Goal: Task Accomplishment & Management: Manage account settings

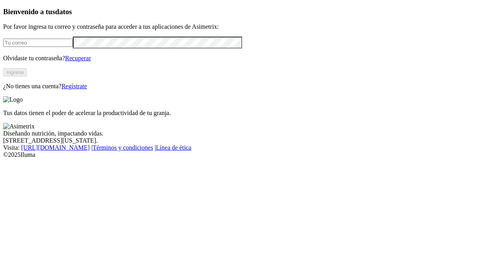
type input "[PERSON_NAME][EMAIL_ADDRESS][PERSON_NAME][DOMAIN_NAME]"
click at [27, 76] on button "Ingresa" at bounding box center [15, 72] width 24 height 8
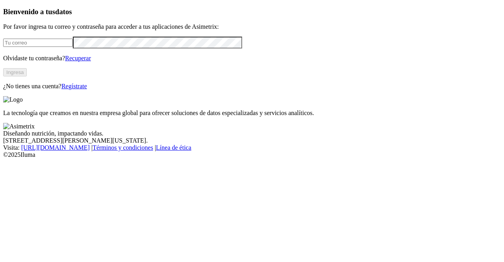
type input "[PERSON_NAME][EMAIL_ADDRESS][PERSON_NAME][DOMAIN_NAME]"
click at [73, 47] on input "[PERSON_NAME][EMAIL_ADDRESS][PERSON_NAME][DOMAIN_NAME]" at bounding box center [38, 43] width 70 height 8
drag, startPoint x: 123, startPoint y: 55, endPoint x: 13, endPoint y: 45, distance: 110.7
click at [13, 45] on div "Bienvenido a tus datos Por favor ingresa tu correo y contraseña para acceder a …" at bounding box center [252, 48] width 498 height 82
paste input "[PERSON_NAME][EMAIL_ADDRESS][PERSON_NAME][DOMAIN_NAME]"
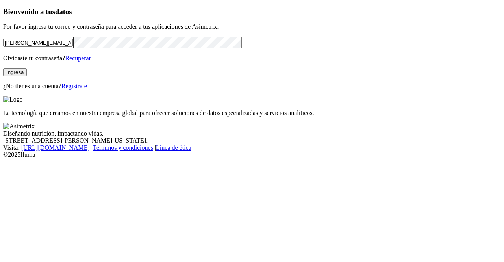
type input "[PERSON_NAME][EMAIL_ADDRESS][PERSON_NAME][DOMAIN_NAME]"
click at [30, 90] on div "Bienvenido a tus datos Por favor ingresa tu correo y contraseña para acceder a …" at bounding box center [252, 48] width 498 height 82
click at [27, 76] on button "Ingresa" at bounding box center [15, 72] width 24 height 8
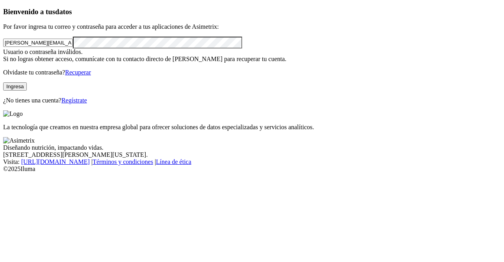
click at [73, 47] on input "[PERSON_NAME][EMAIL_ADDRESS][PERSON_NAME][DOMAIN_NAME]" at bounding box center [38, 43] width 70 height 8
drag, startPoint x: 120, startPoint y: 57, endPoint x: 16, endPoint y: 55, distance: 104.7
click at [16, 47] on input "[PERSON_NAME][EMAIL_ADDRESS][PERSON_NAME][DOMAIN_NAME]" at bounding box center [38, 43] width 70 height 8
click at [73, 47] on input "[PERSON_NAME][EMAIL_ADDRESS][PERSON_NAME][DOMAIN_NAME]" at bounding box center [38, 43] width 70 height 8
drag, startPoint x: 122, startPoint y: 56, endPoint x: 19, endPoint y: 49, distance: 103.8
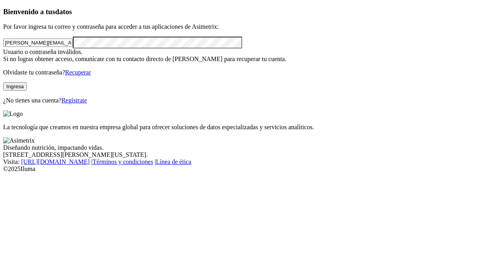
click at [19, 48] on div "[PERSON_NAME][EMAIL_ADDRESS][PERSON_NAME][DOMAIN_NAME]" at bounding box center [252, 42] width 498 height 11
paste input "[PERSON_NAME][EMAIL_ADDRESS][PERSON_NAME][DOMAIN_NAME]"
type input "[PERSON_NAME][EMAIL_ADDRESS][PERSON_NAME][DOMAIN_NAME]"
click at [27, 91] on button "Ingresa" at bounding box center [15, 86] width 24 height 8
